Goal: Task Accomplishment & Management: Use online tool/utility

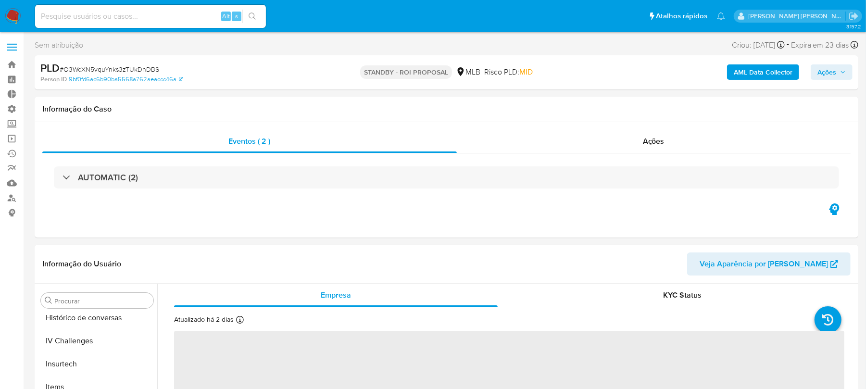
scroll to position [429, 0]
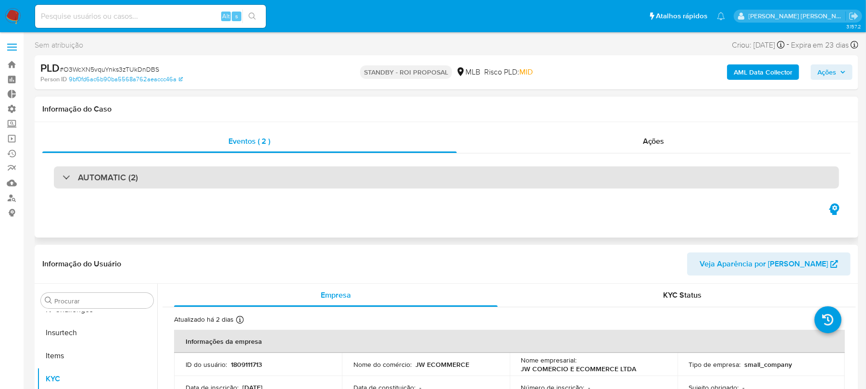
click at [73, 179] on div "AUTOMATIC (2)" at bounding box center [100, 177] width 75 height 11
select select "10"
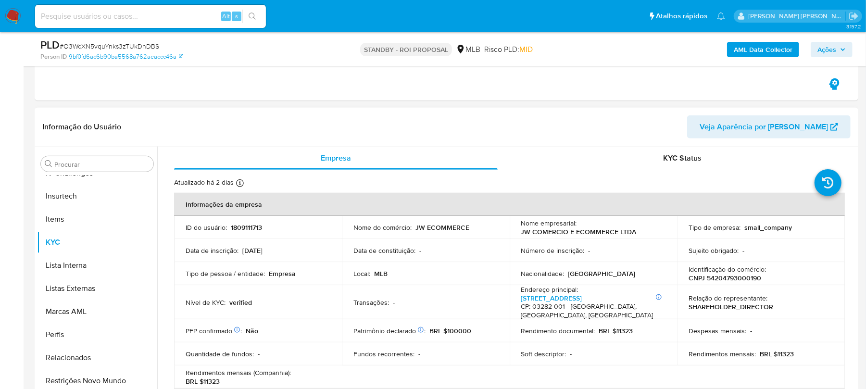
scroll to position [577, 0]
drag, startPoint x: 758, startPoint y: 280, endPoint x: 705, endPoint y: 281, distance: 52.9
click at [705, 281] on p "CNPJ 54204793000190" at bounding box center [725, 279] width 73 height 9
copy p "54204793000190"
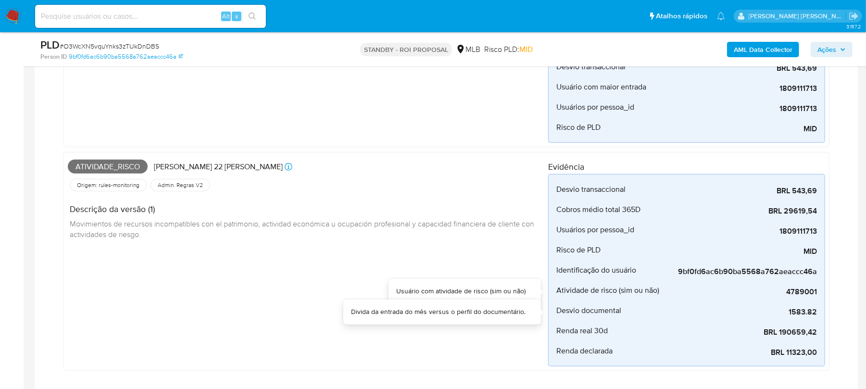
scroll to position [320, 0]
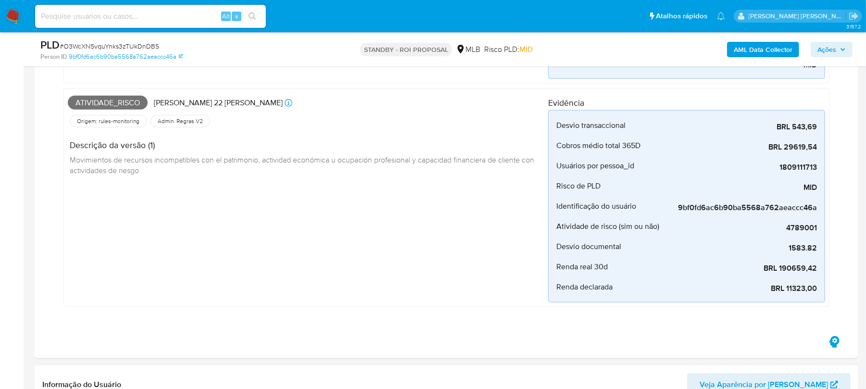
click at [78, 16] on input at bounding box center [150, 16] width 231 height 13
paste input "iwxAnymcsLnx3T1M7eYJss1L"
type input "iwxAnymcsLnx3T1M7eYJss1L"
click at [253, 16] on icon "search-icon" at bounding box center [253, 17] width 8 height 8
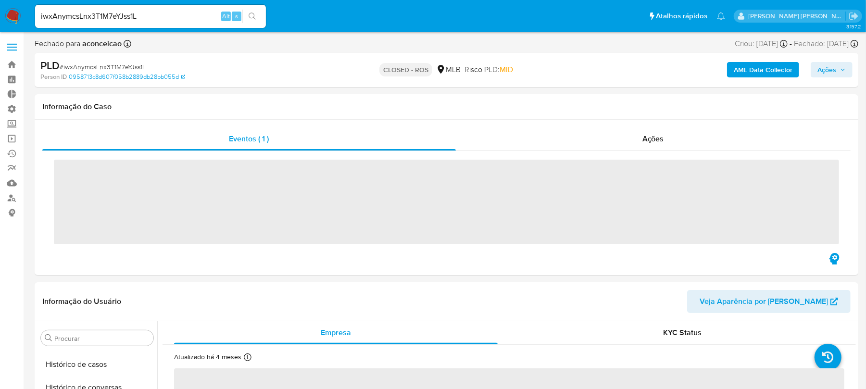
scroll to position [429, 0]
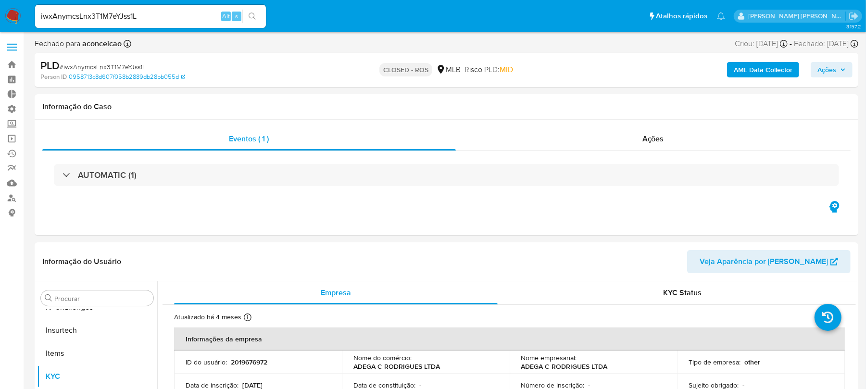
select select "10"
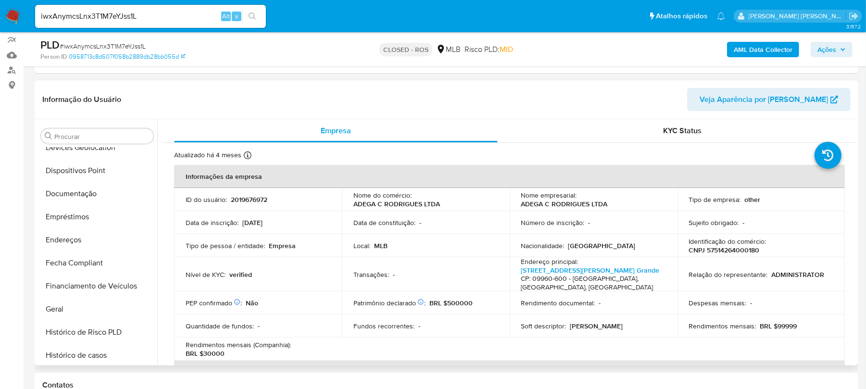
scroll to position [109, 0]
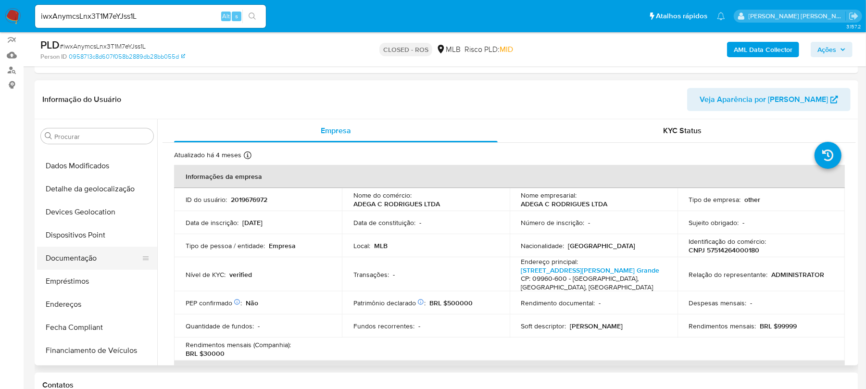
click at [85, 262] on button "Documentação" at bounding box center [93, 258] width 113 height 23
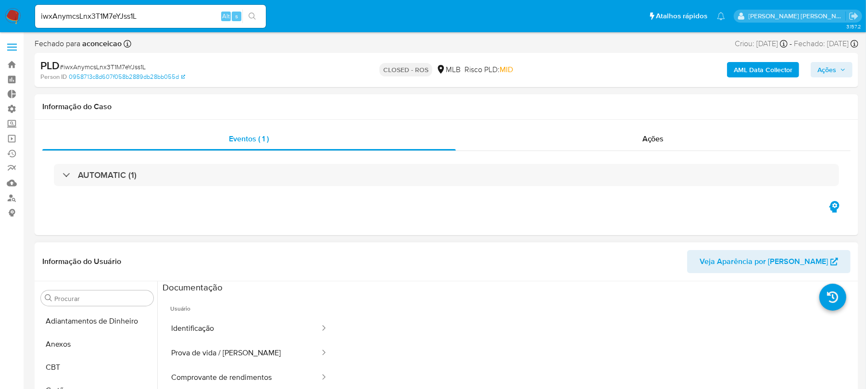
scroll to position [128, 0]
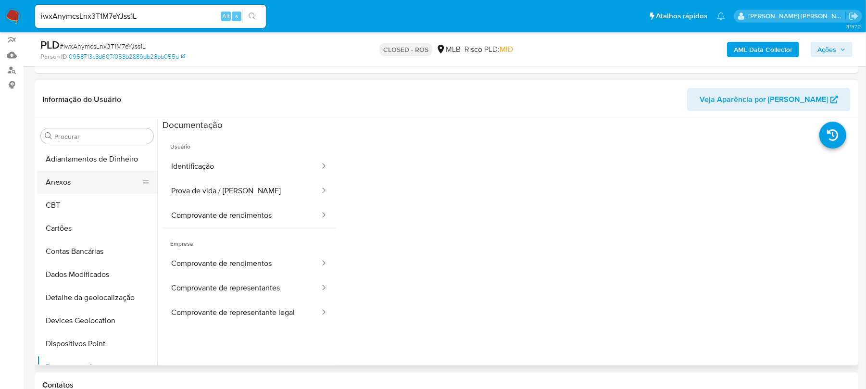
click at [83, 183] on button "Anexos" at bounding box center [93, 182] width 113 height 23
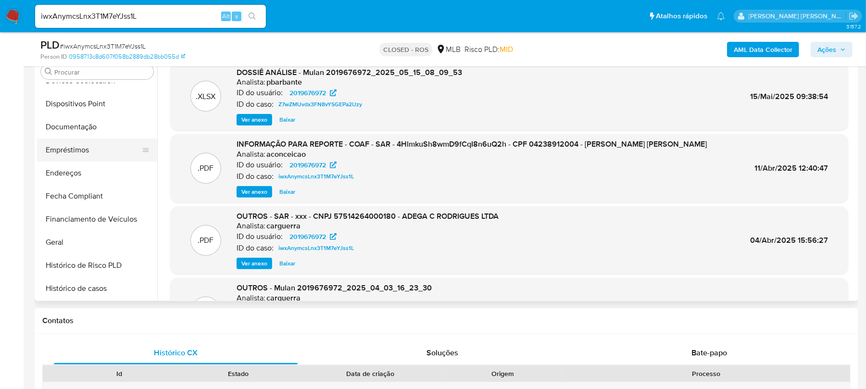
scroll to position [192, 0]
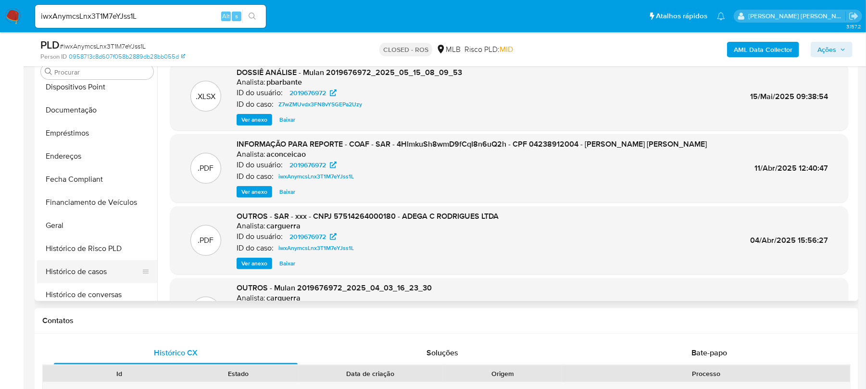
click at [93, 270] on button "Histórico de casos" at bounding box center [93, 271] width 113 height 23
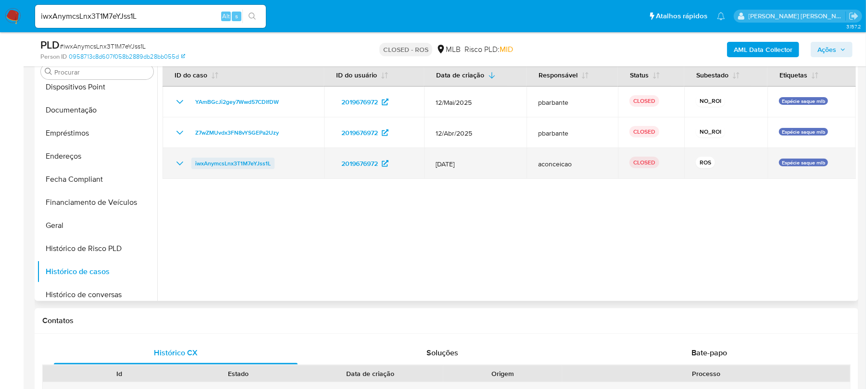
drag, startPoint x: 277, startPoint y: 161, endPoint x: 194, endPoint y: 167, distance: 83.0
click at [194, 167] on div "iwxAnymcsLnx3T1M7eYJss1L" at bounding box center [243, 164] width 138 height 12
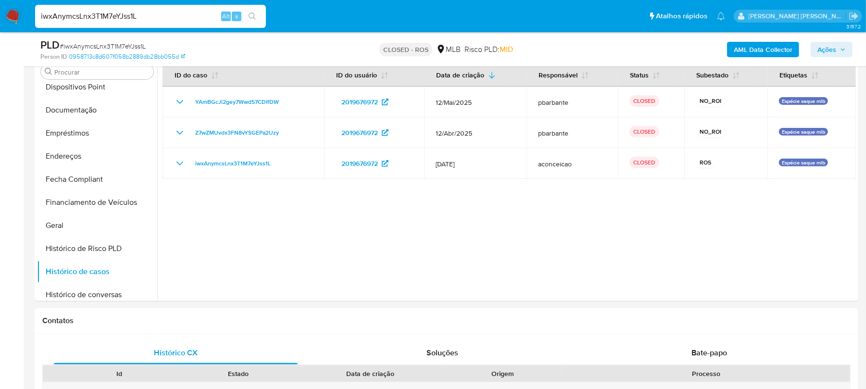
drag, startPoint x: 147, startPoint y: 13, endPoint x: 0, endPoint y: -14, distance: 149.7
paste input "kFa1fjcVWJeI5SmV3rIcA8BJ"
type input "kFa1fjcVWJeI5SmV3rIcA8BJ"
click at [251, 13] on icon "search-icon" at bounding box center [253, 17] width 8 height 8
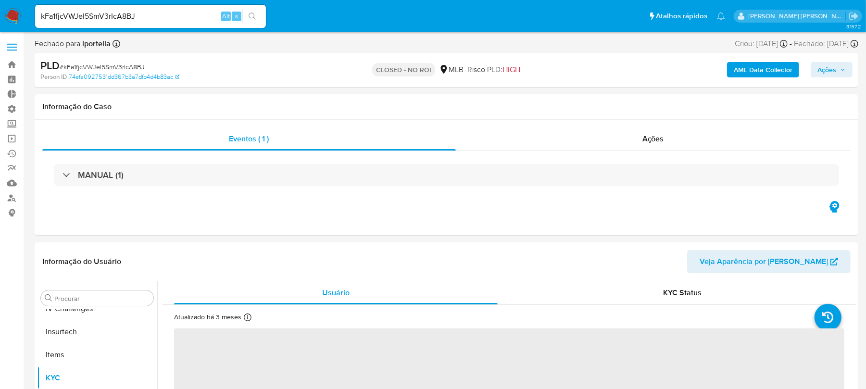
scroll to position [429, 0]
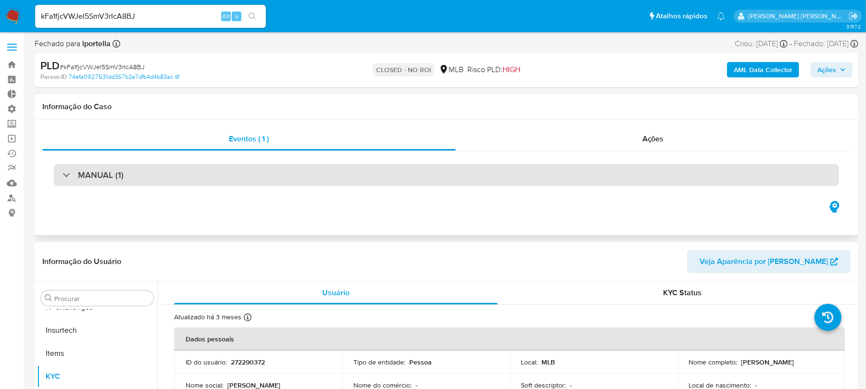
click at [63, 175] on div at bounding box center [63, 175] width 0 height 0
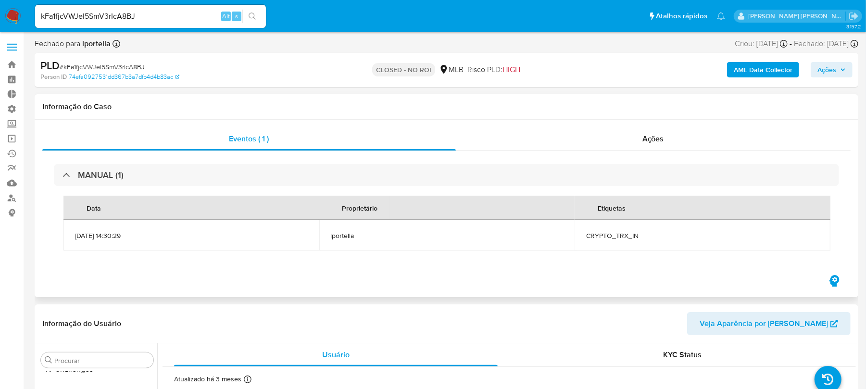
select select "10"
drag, startPoint x: 163, startPoint y: 21, endPoint x: 3, endPoint y: 11, distance: 160.9
click at [2, 10] on nav "Pausado Ver notificaciones kFa1fjcVWJeI5SmV3rIcA8BJ Alt s Atalhos rápidos Presi…" at bounding box center [433, 16] width 866 height 32
paste input "iwxAnymcsLnx3T1M7eYJss1L"
type input "iwxAnymcsLnx3T1M7eYJss1L"
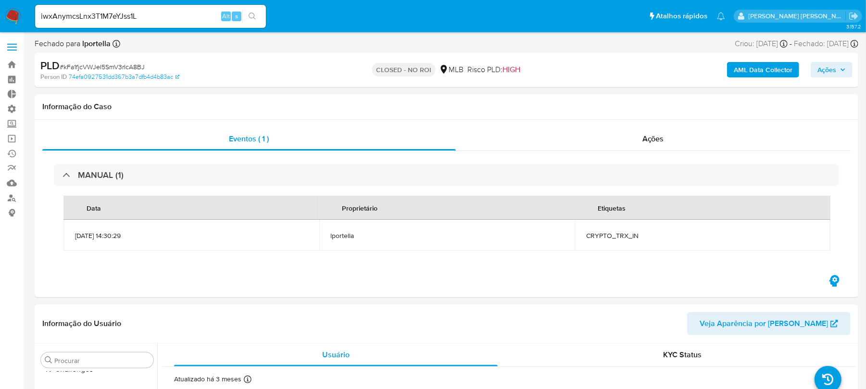
click at [252, 13] on icon "search-icon" at bounding box center [253, 17] width 8 height 8
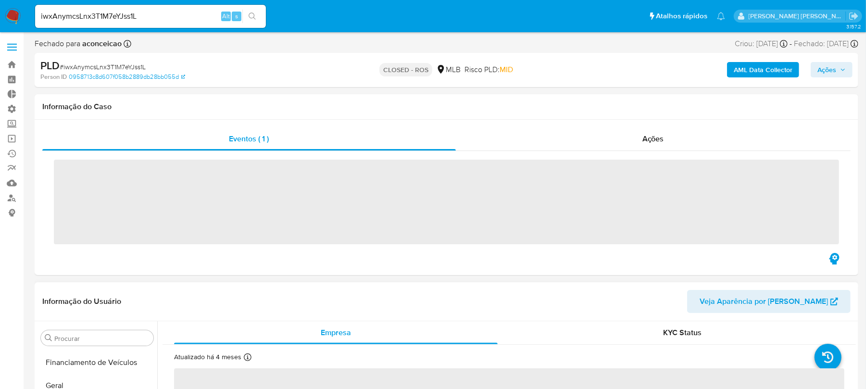
scroll to position [429, 0]
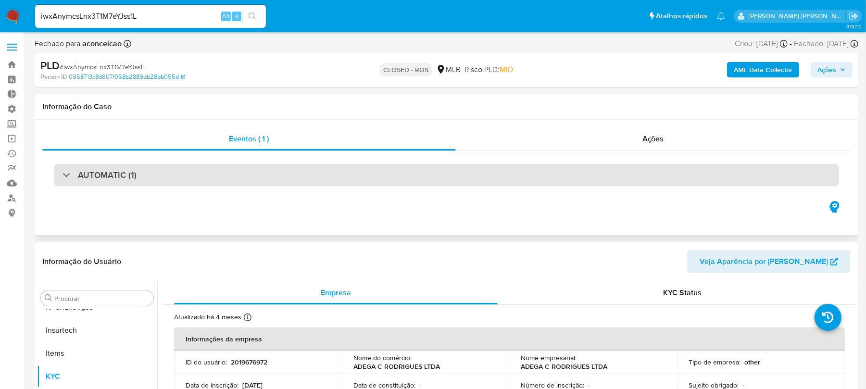
click at [62, 172] on div "AUTOMATIC (1)" at bounding box center [446, 175] width 785 height 22
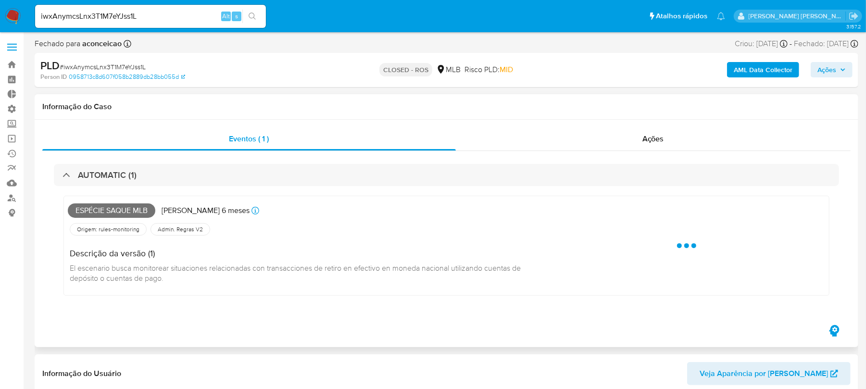
select select "10"
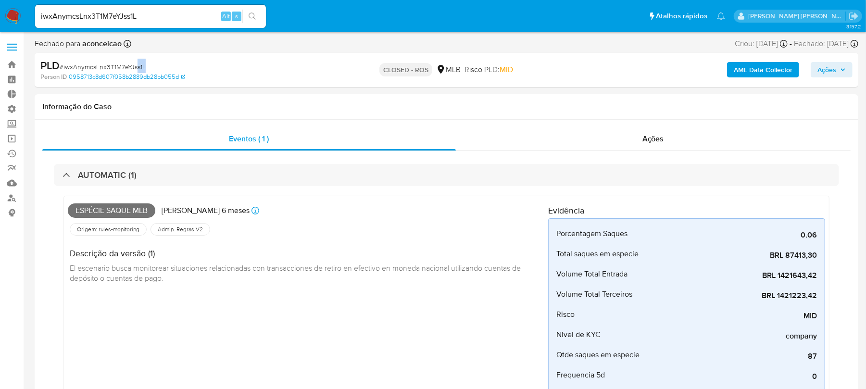
drag, startPoint x: 149, startPoint y: 67, endPoint x: 138, endPoint y: 68, distance: 11.1
click at [138, 68] on div "PLD # iwxAnymcsLnx3T1M7eYJss1L" at bounding box center [173, 66] width 267 height 14
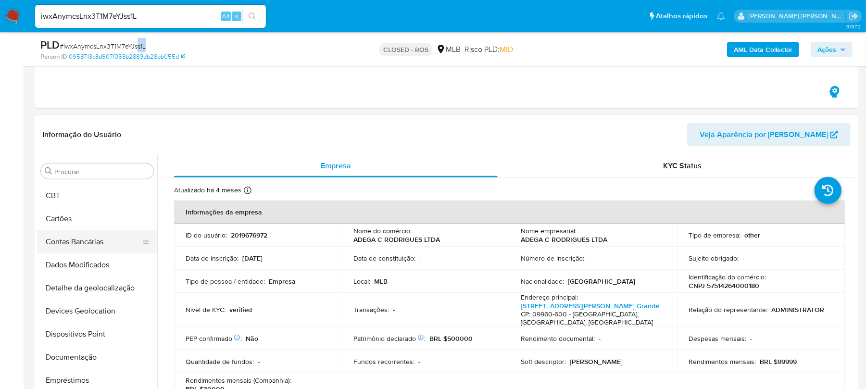
scroll to position [0, 0]
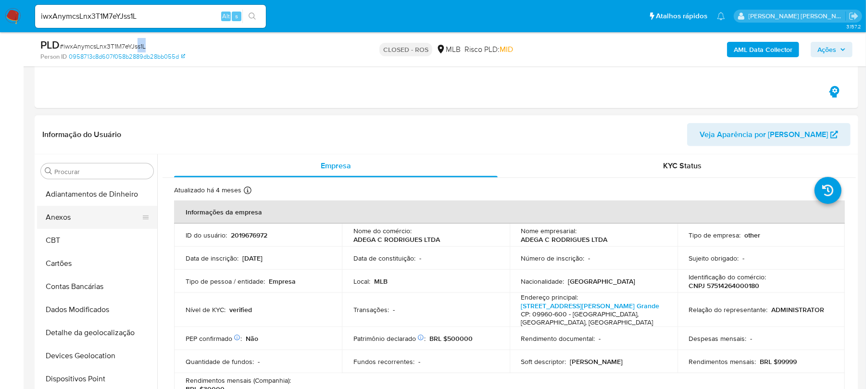
click at [67, 218] on button "Anexos" at bounding box center [93, 217] width 113 height 23
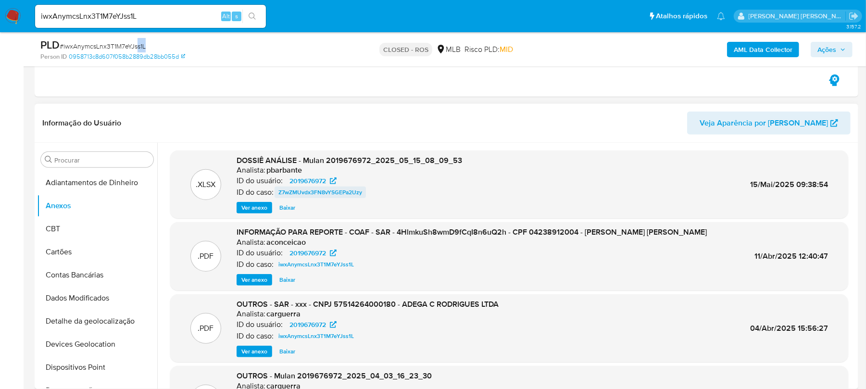
click at [346, 194] on span "Z7wZMUvdx3FN8vYSGEPa2Uzy" at bounding box center [320, 193] width 84 height 12
click at [284, 208] on span "Baixar" at bounding box center [287, 208] width 16 height 10
click at [293, 279] on span "Baixar" at bounding box center [287, 280] width 16 height 10
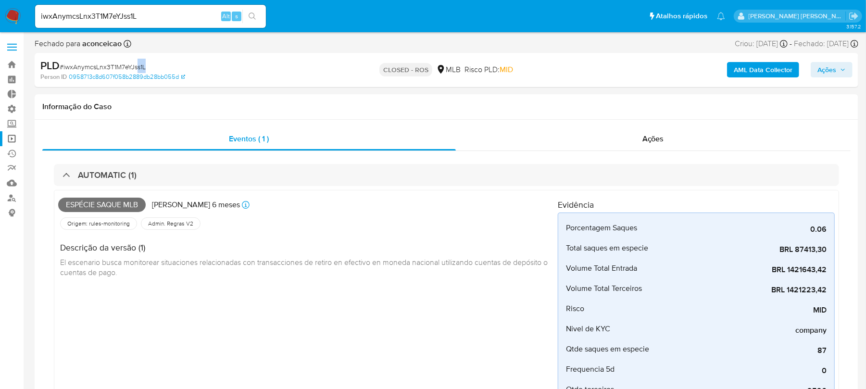
click at [9, 137] on link "Operações em massa" at bounding box center [57, 138] width 114 height 15
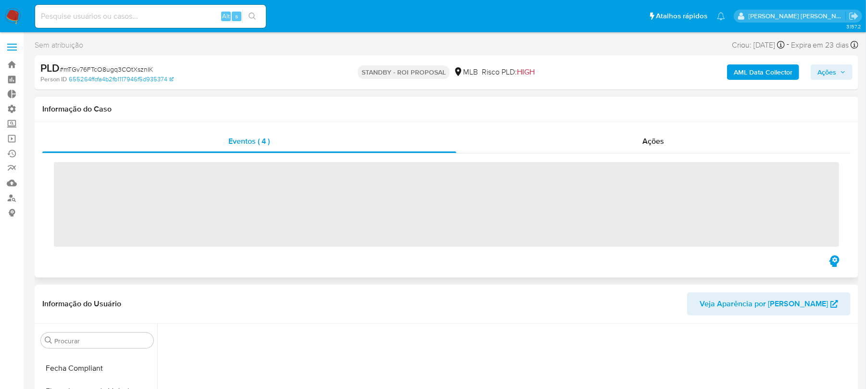
scroll to position [429, 0]
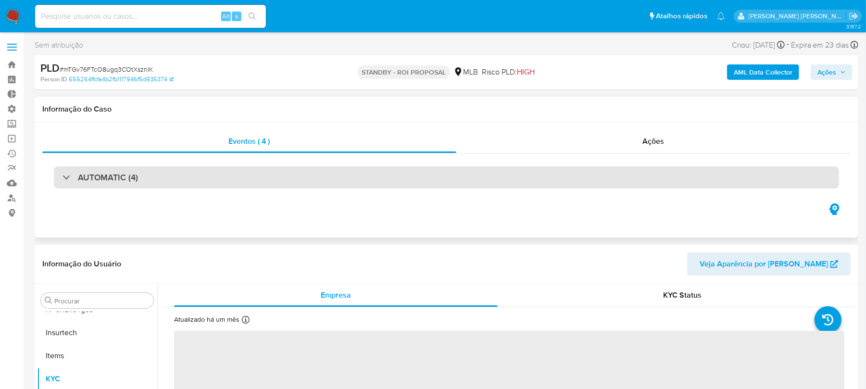
click at [70, 178] on div "AUTOMATIC (4)" at bounding box center [100, 177] width 75 height 11
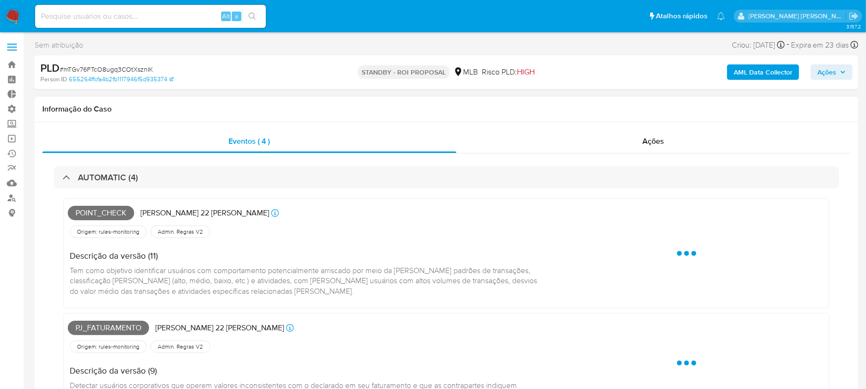
select select "10"
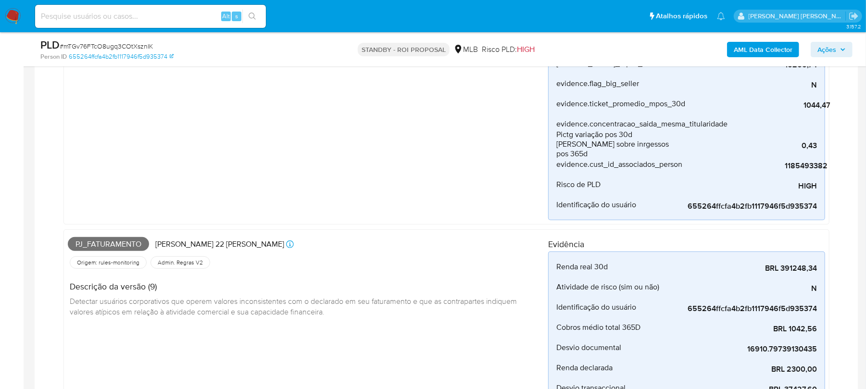
scroll to position [256, 0]
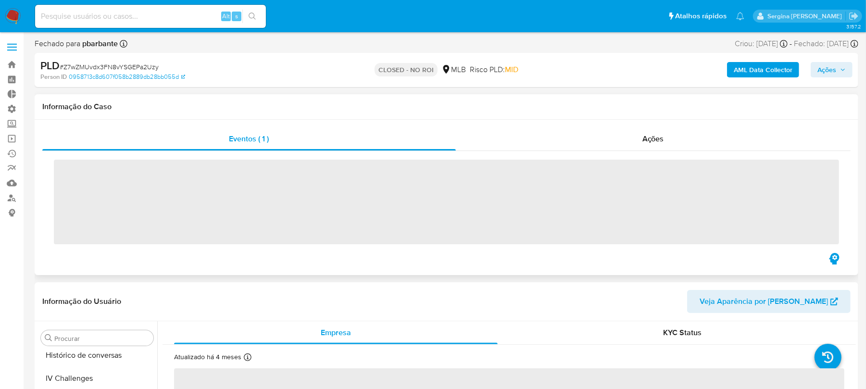
scroll to position [429, 0]
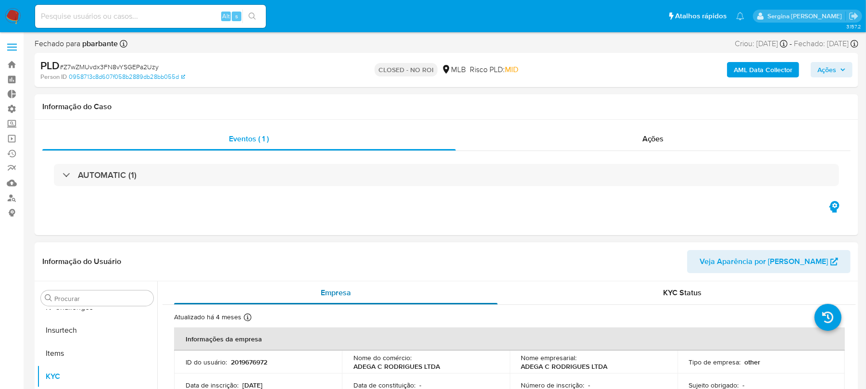
select select "10"
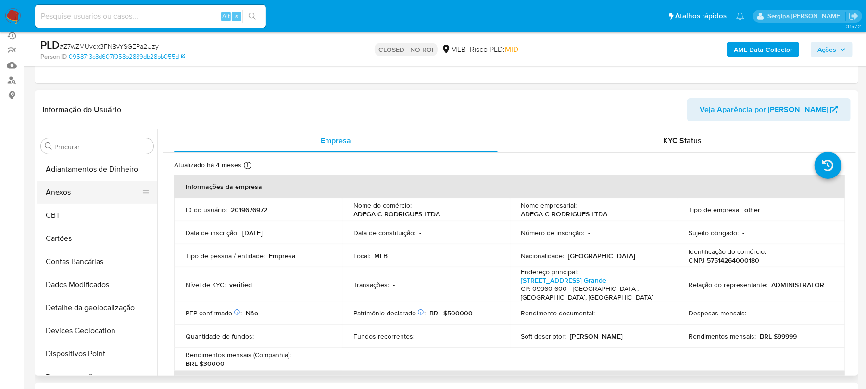
scroll to position [95, 0]
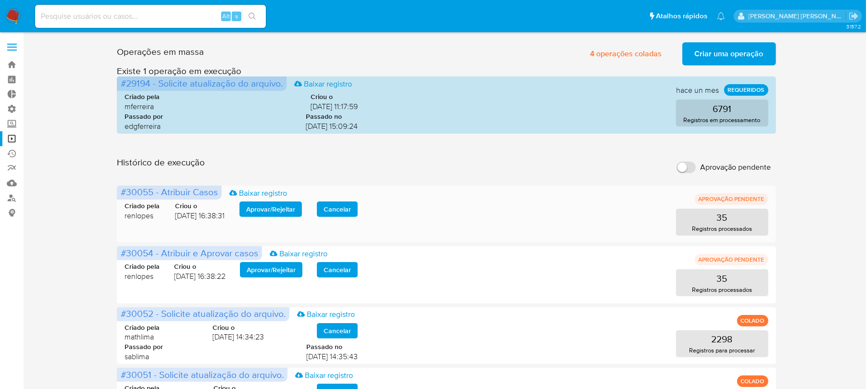
click at [270, 210] on span "Aprovar / Rejeitar" at bounding box center [270, 208] width 49 height 13
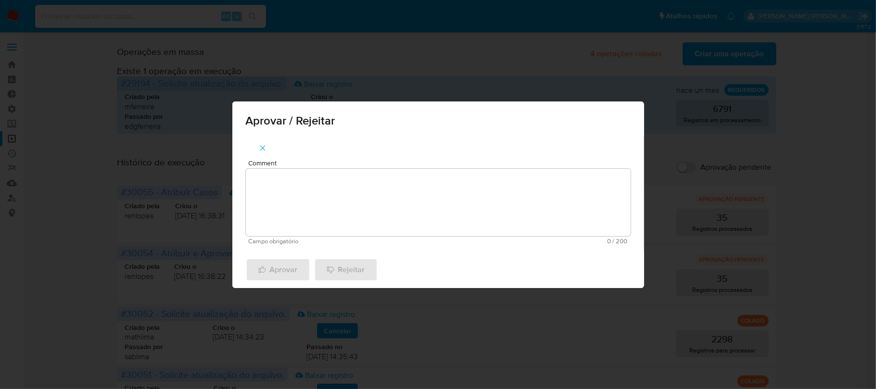
click at [309, 171] on textarea "Comment" at bounding box center [438, 202] width 385 height 67
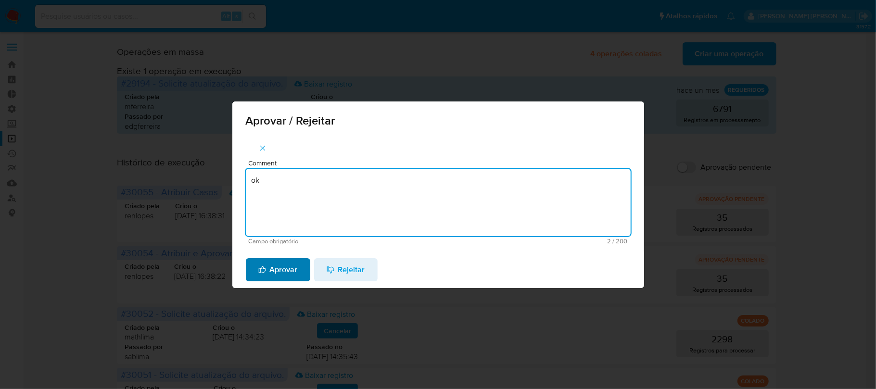
type textarea "ok"
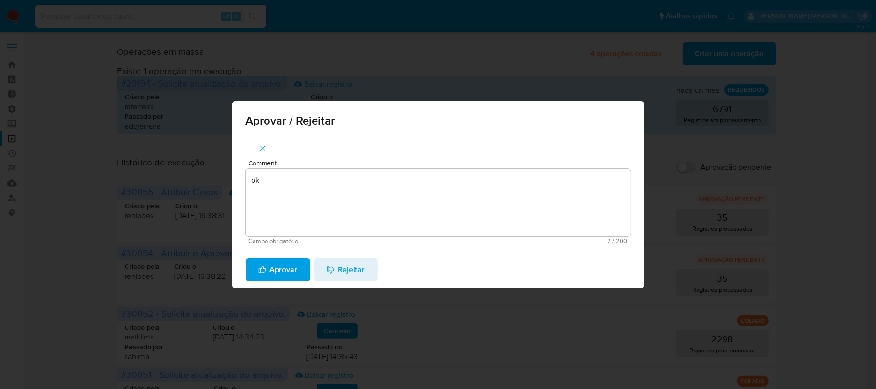
click at [265, 275] on span "Aprovar" at bounding box center [277, 269] width 39 height 21
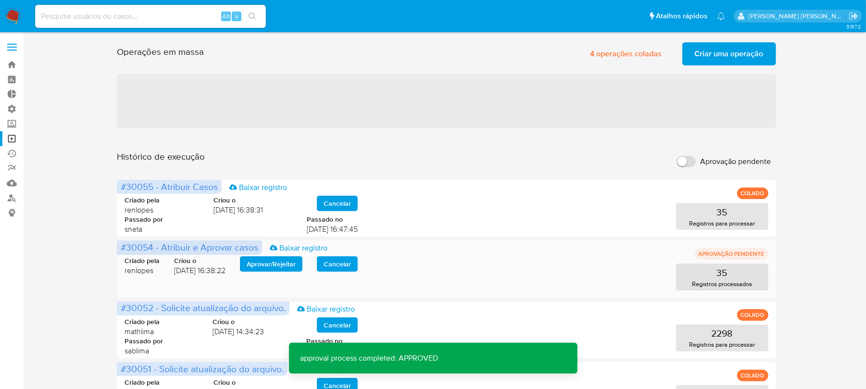
click at [261, 265] on span "Aprovar / Rejeitar" at bounding box center [271, 263] width 49 height 13
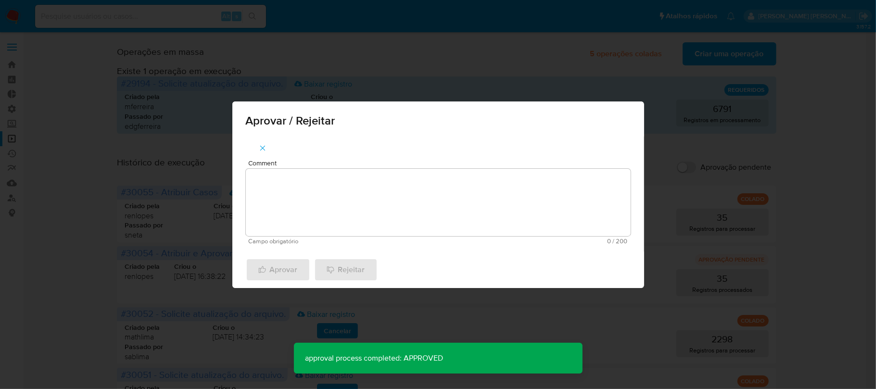
click at [343, 169] on textarea "Comment" at bounding box center [438, 202] width 385 height 67
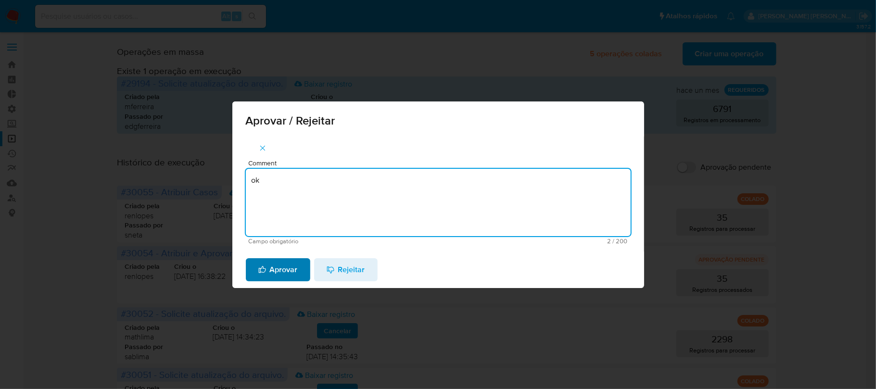
type textarea "ok"
click at [285, 270] on span "Aprovar" at bounding box center [277, 269] width 39 height 21
